Goal: Information Seeking & Learning: Compare options

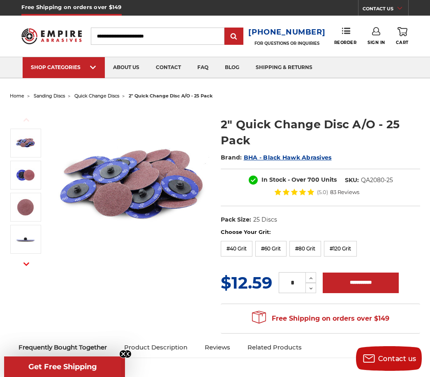
click at [122, 34] on input "Search" at bounding box center [158, 36] width 134 height 17
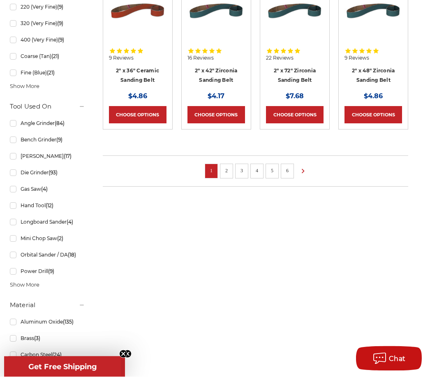
scroll to position [628, 0]
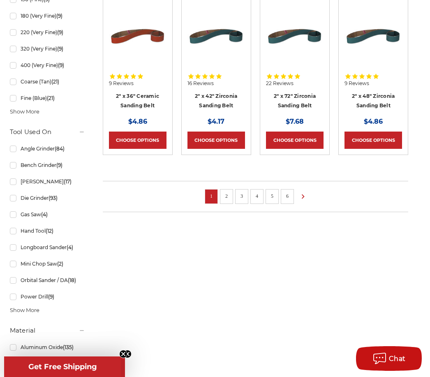
click at [302, 192] on icon at bounding box center [303, 196] width 10 height 9
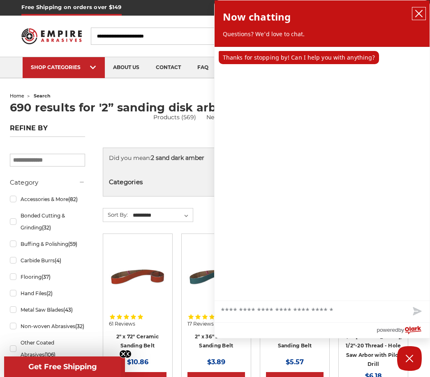
click at [420, 11] on icon "close chatbox" at bounding box center [419, 13] width 8 height 8
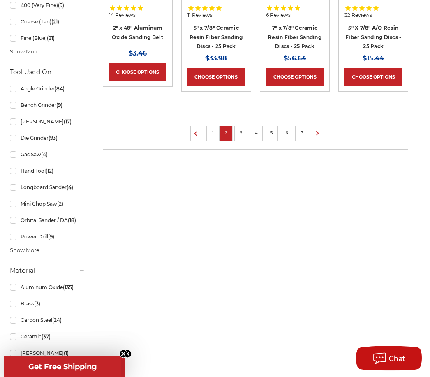
scroll to position [688, 0]
click at [323, 123] on ul "1 2 3 4 5 6 7" at bounding box center [256, 134] width 306 height 32
click at [324, 124] on ul "1 2 3 4 5 6 7" at bounding box center [256, 134] width 306 height 32
click at [317, 131] on icon at bounding box center [318, 133] width 10 height 9
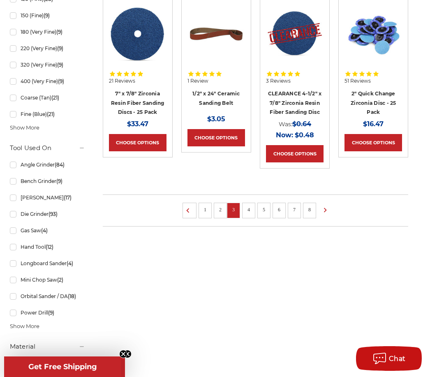
scroll to position [597, 0]
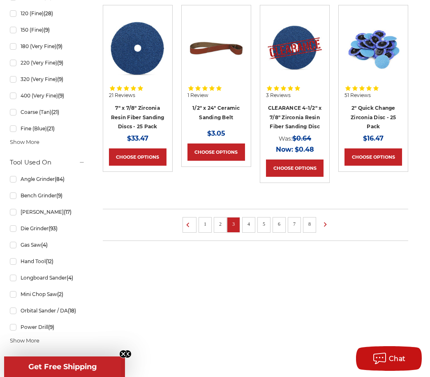
click at [328, 221] on icon at bounding box center [326, 224] width 10 height 9
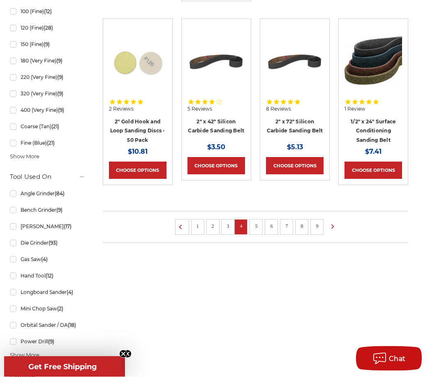
scroll to position [583, 0]
click at [338, 222] on icon at bounding box center [333, 226] width 10 height 9
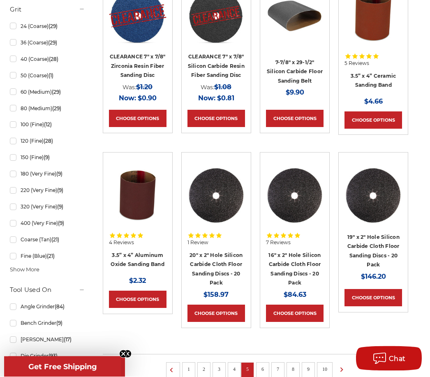
scroll to position [470, 0]
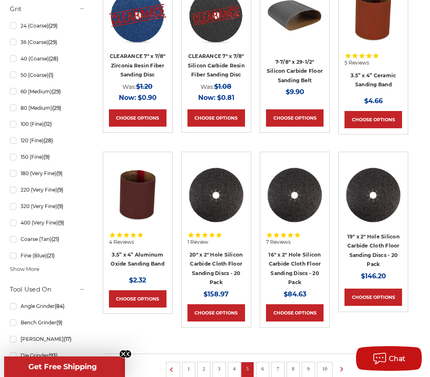
click at [343, 367] on use at bounding box center [342, 369] width 3 height 5
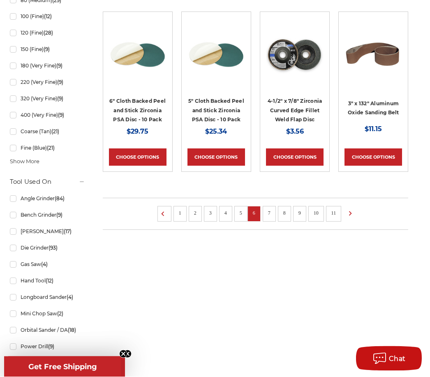
scroll to position [578, 0]
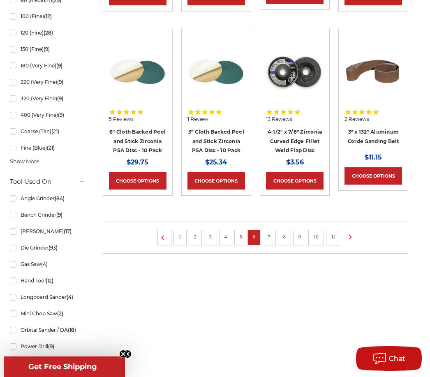
click at [351, 233] on icon at bounding box center [351, 237] width 10 height 9
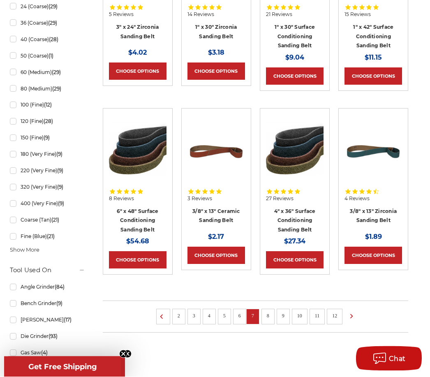
scroll to position [500, 0]
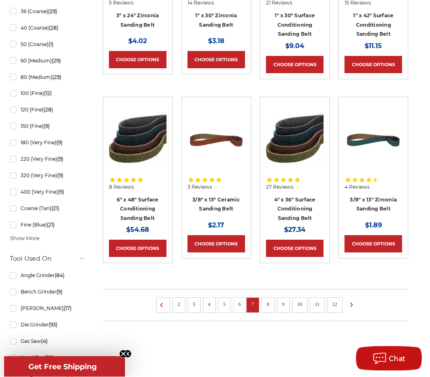
click at [351, 304] on icon at bounding box center [352, 305] width 10 height 9
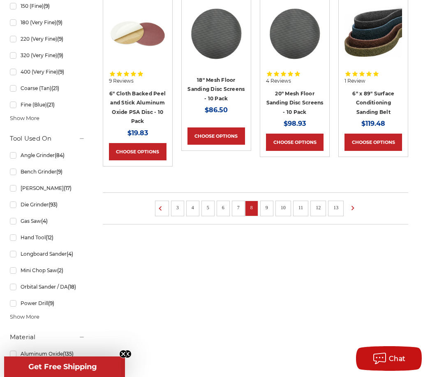
scroll to position [623, 0]
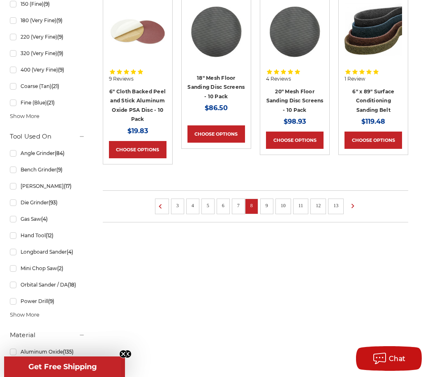
click at [316, 201] on link "12" at bounding box center [318, 205] width 11 height 9
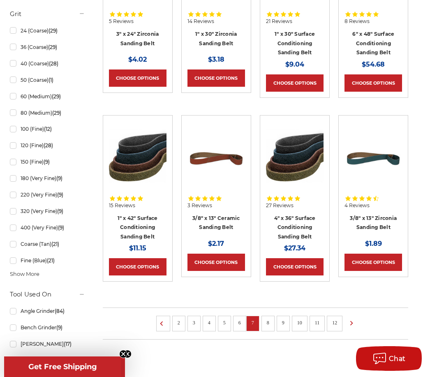
scroll to position [462, 0]
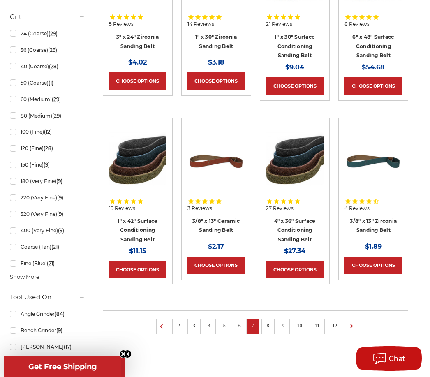
click at [179, 326] on link "2" at bounding box center [179, 325] width 8 height 9
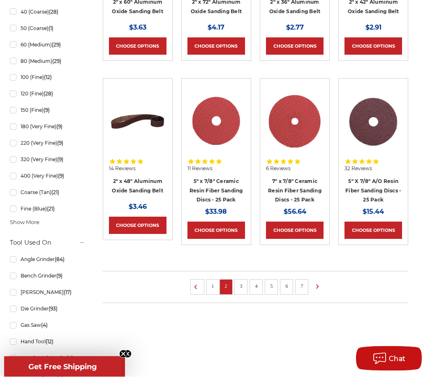
scroll to position [526, 0]
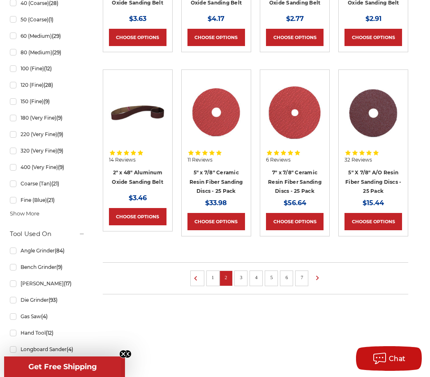
click at [212, 277] on link "1" at bounding box center [213, 277] width 8 height 9
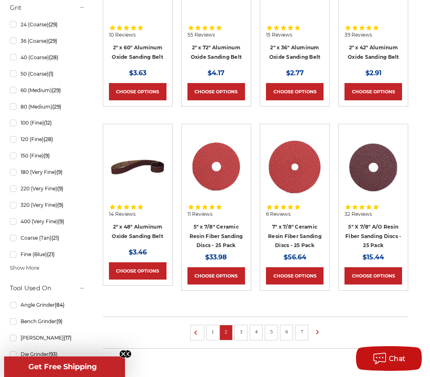
scroll to position [470, 0]
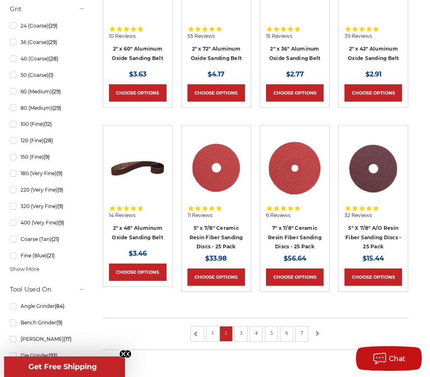
click at [192, 336] on icon at bounding box center [196, 334] width 10 height 9
